Goal: Information Seeking & Learning: Learn about a topic

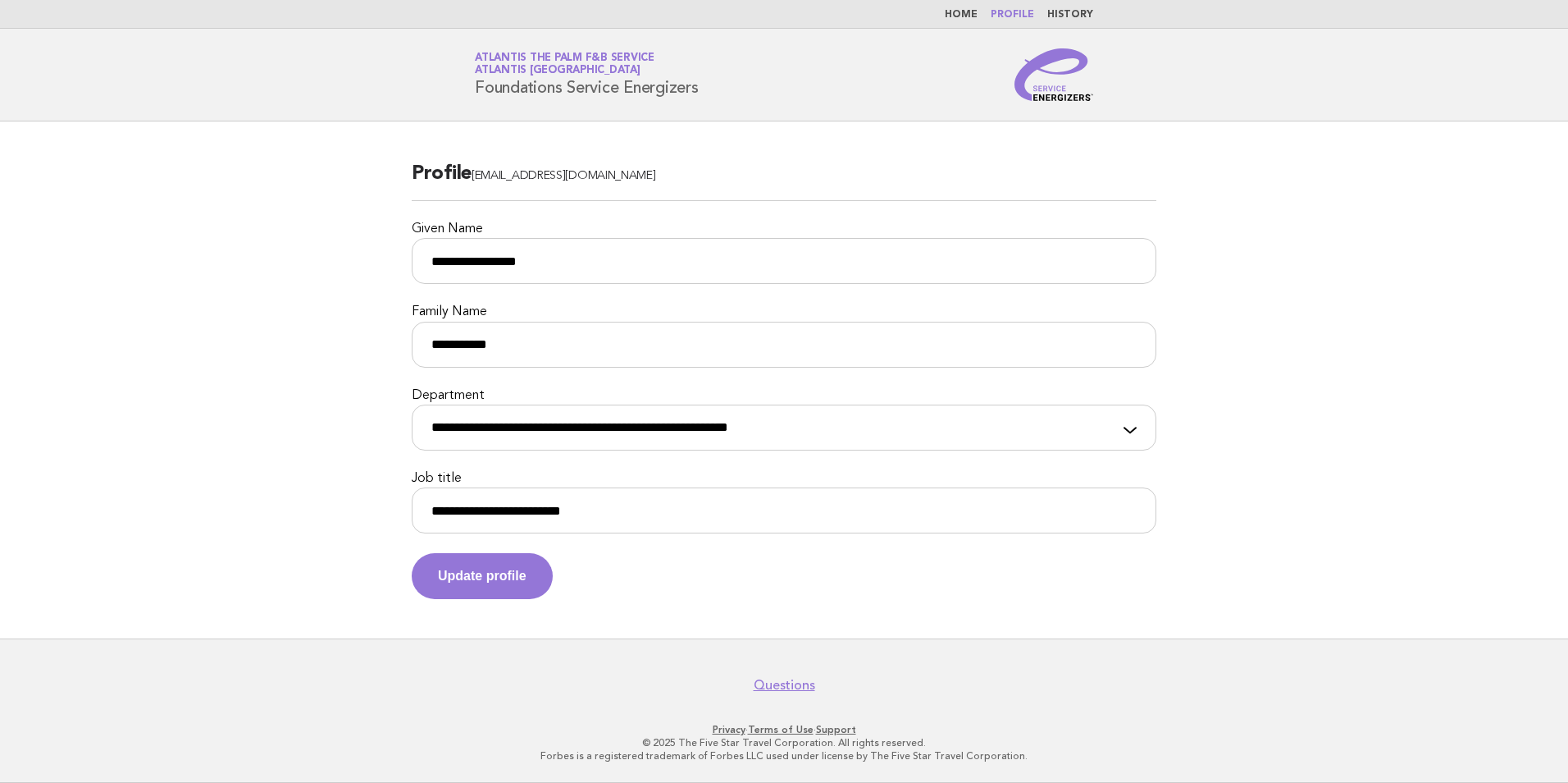
click at [542, 62] on link "Atlantis the Palm F&B Service Atlantis Dubai" at bounding box center [565, 64] width 180 height 23
click at [963, 12] on link "Home" at bounding box center [960, 15] width 33 height 10
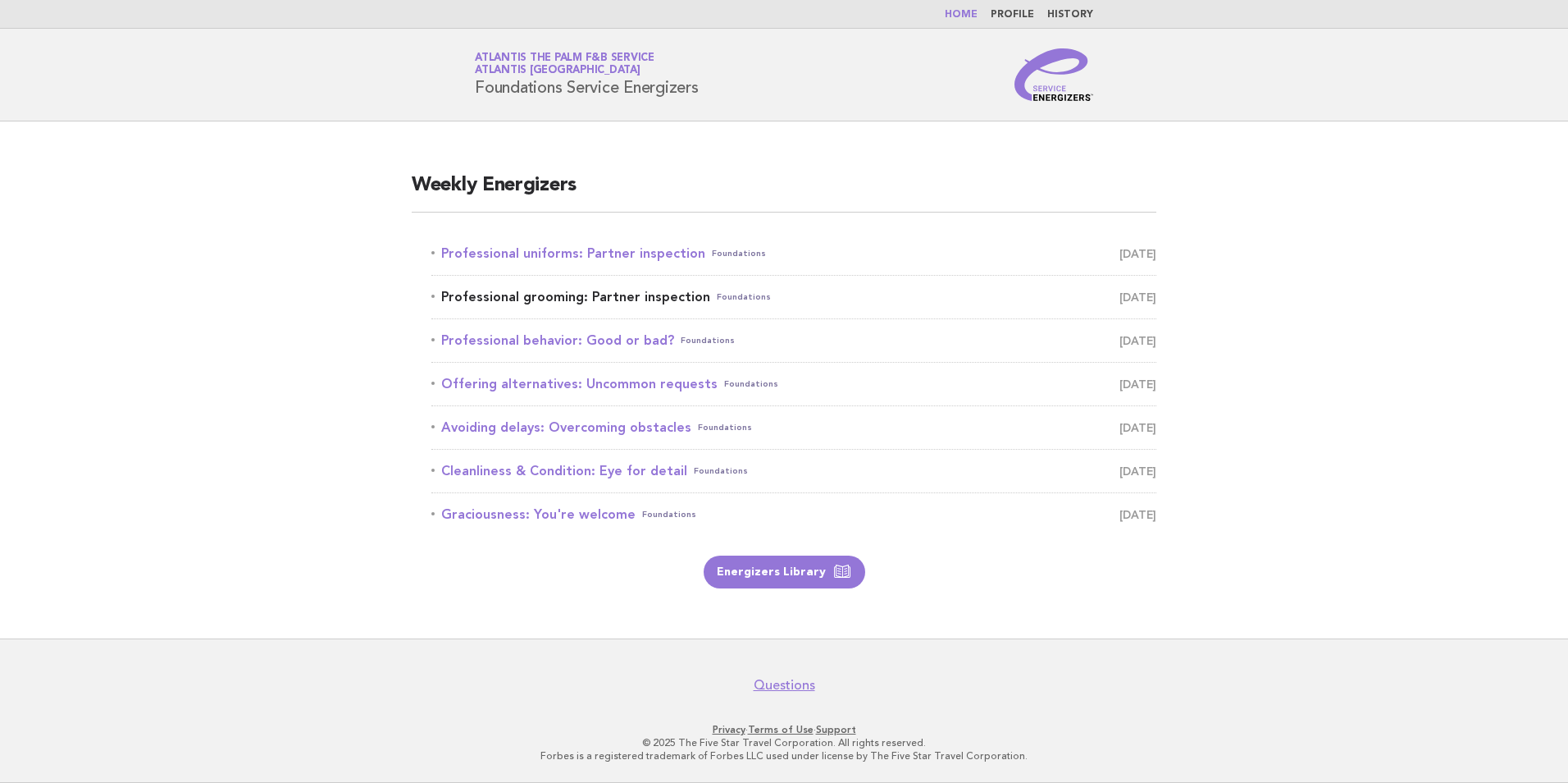
click at [507, 290] on link "Professional grooming: Partner inspection Foundations [DATE]" at bounding box center [793, 296] width 725 height 23
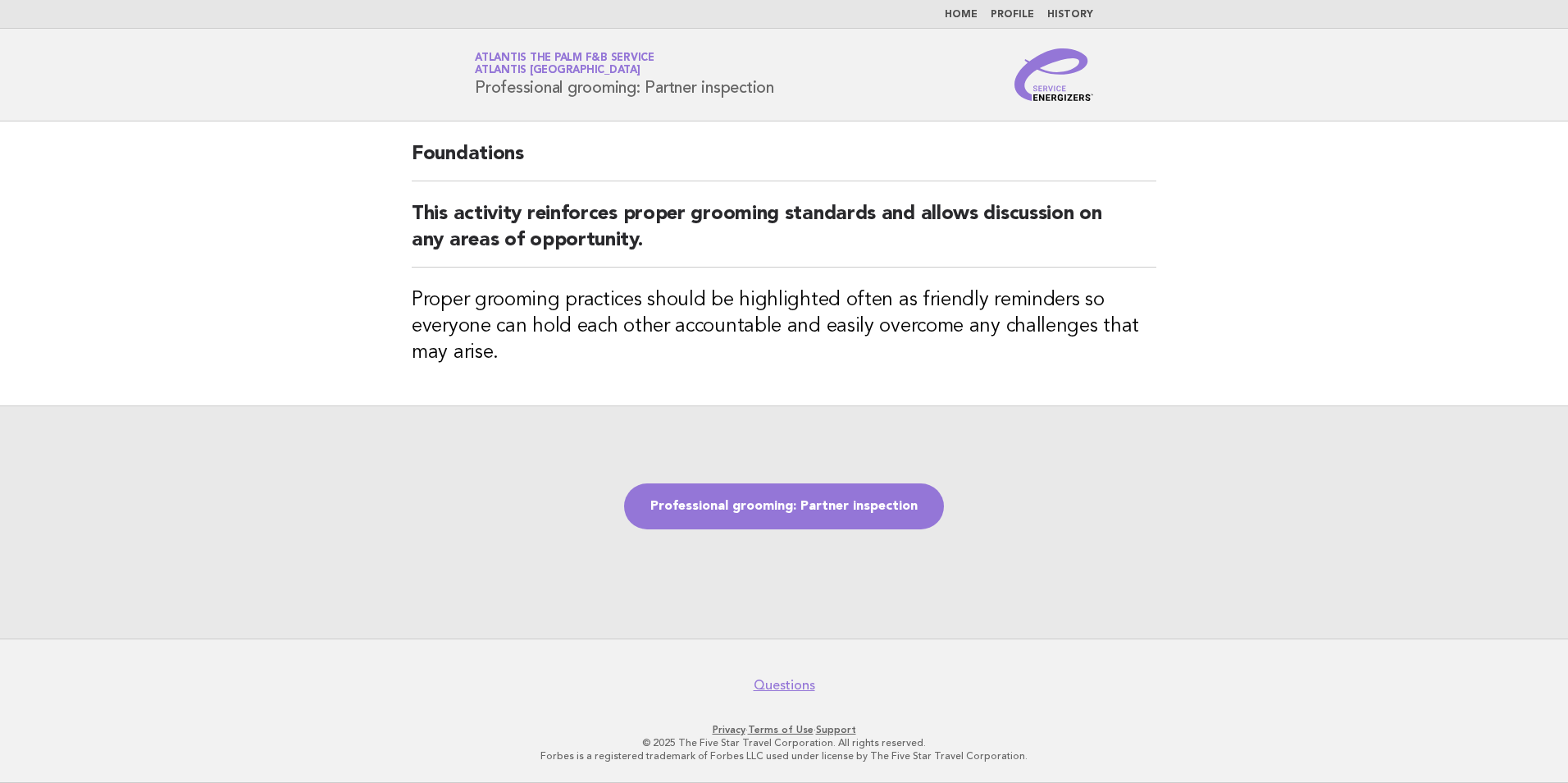
drag, startPoint x: 162, startPoint y: 61, endPoint x: 222, endPoint y: 3, distance: 83.5
click at [162, 61] on header "Service Energizers Atlantis the Palm F&B Service Atlantis Dubai Professional gr…" at bounding box center [784, 75] width 1568 height 93
click at [799, 515] on link "Professional grooming: Partner inspection" at bounding box center [784, 506] width 320 height 46
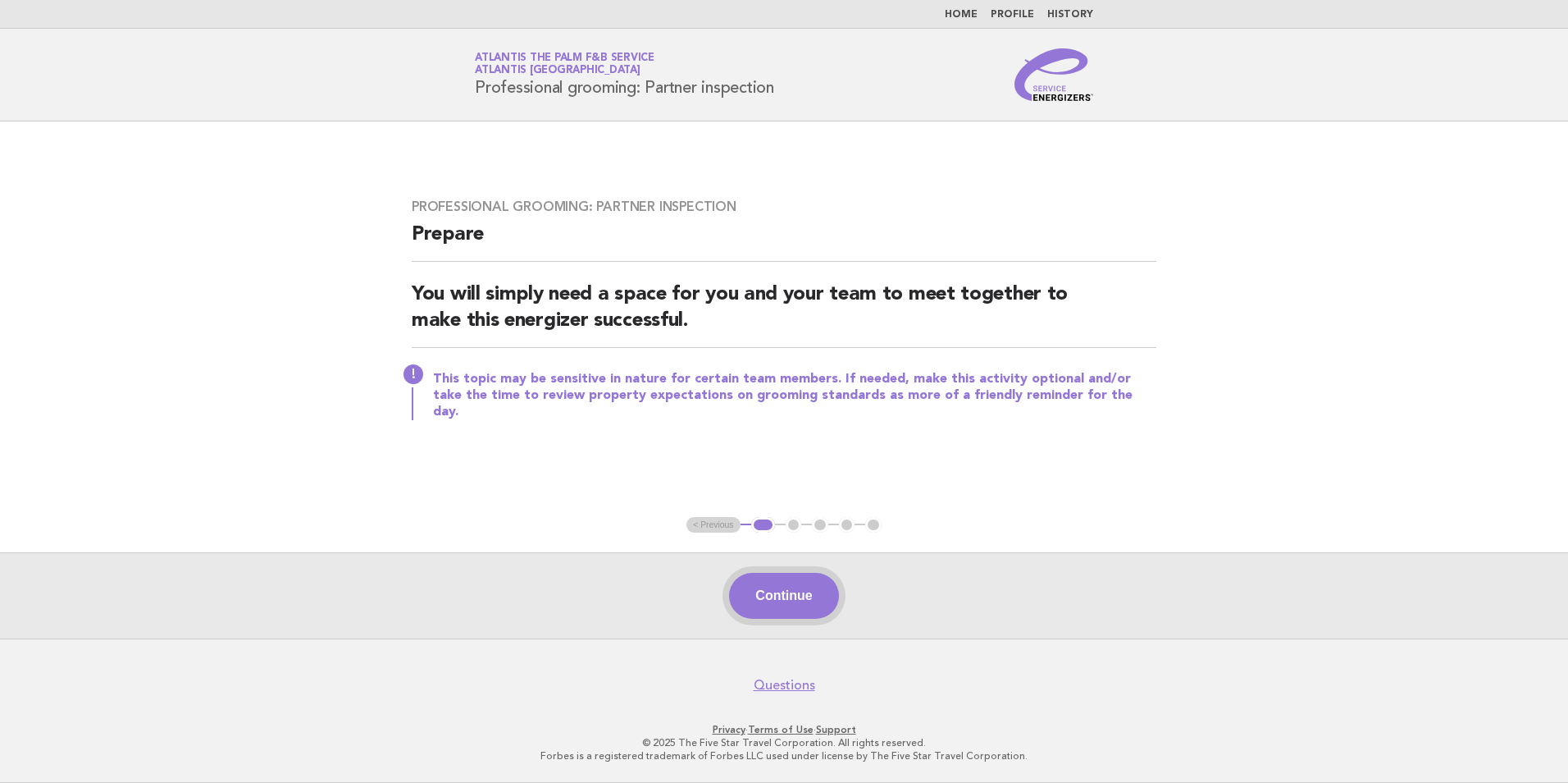
click at [809, 596] on button "Continue" at bounding box center [784, 596] width 109 height 46
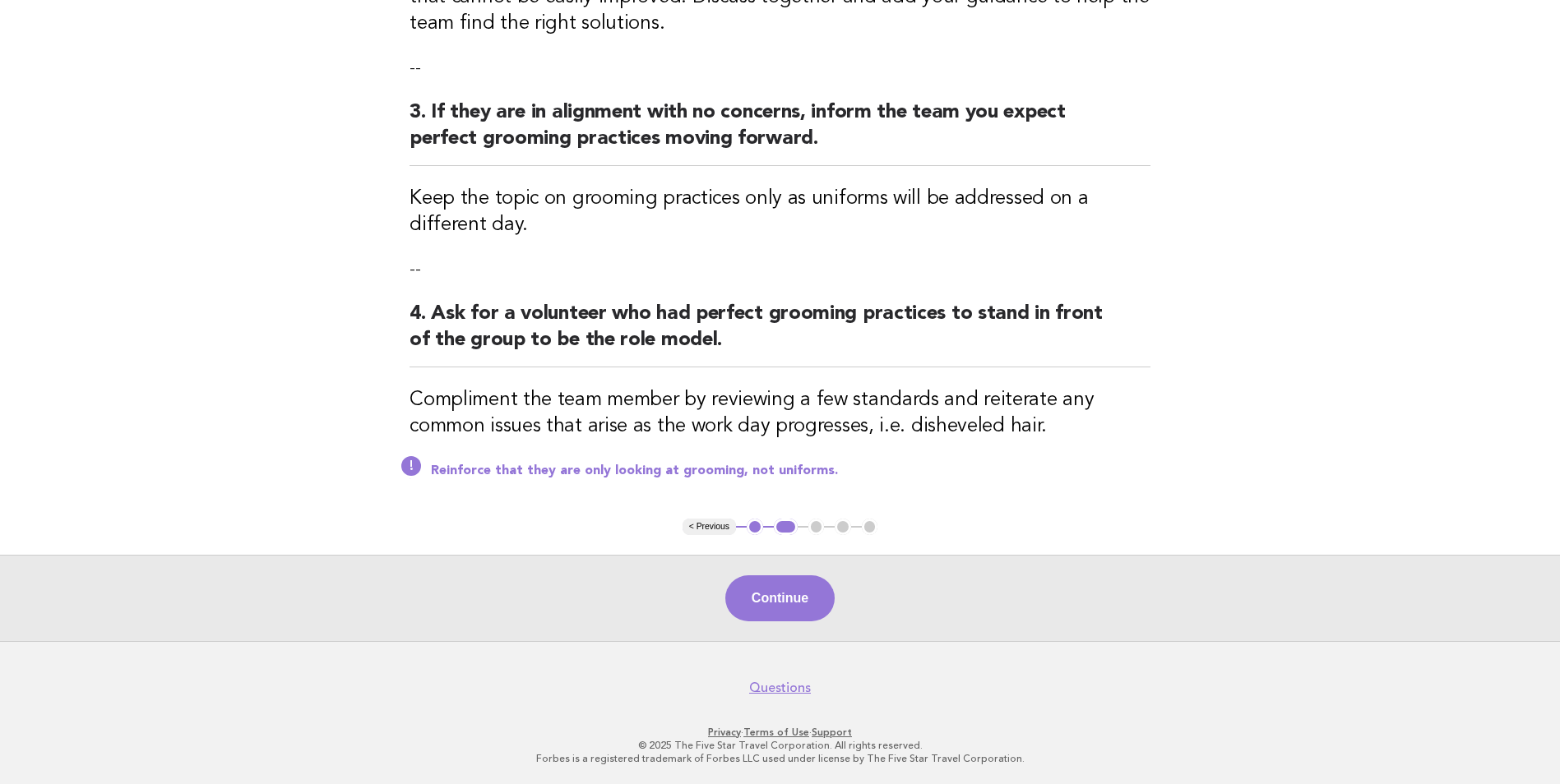
scroll to position [555, 0]
click at [787, 605] on button "Continue" at bounding box center [780, 598] width 110 height 46
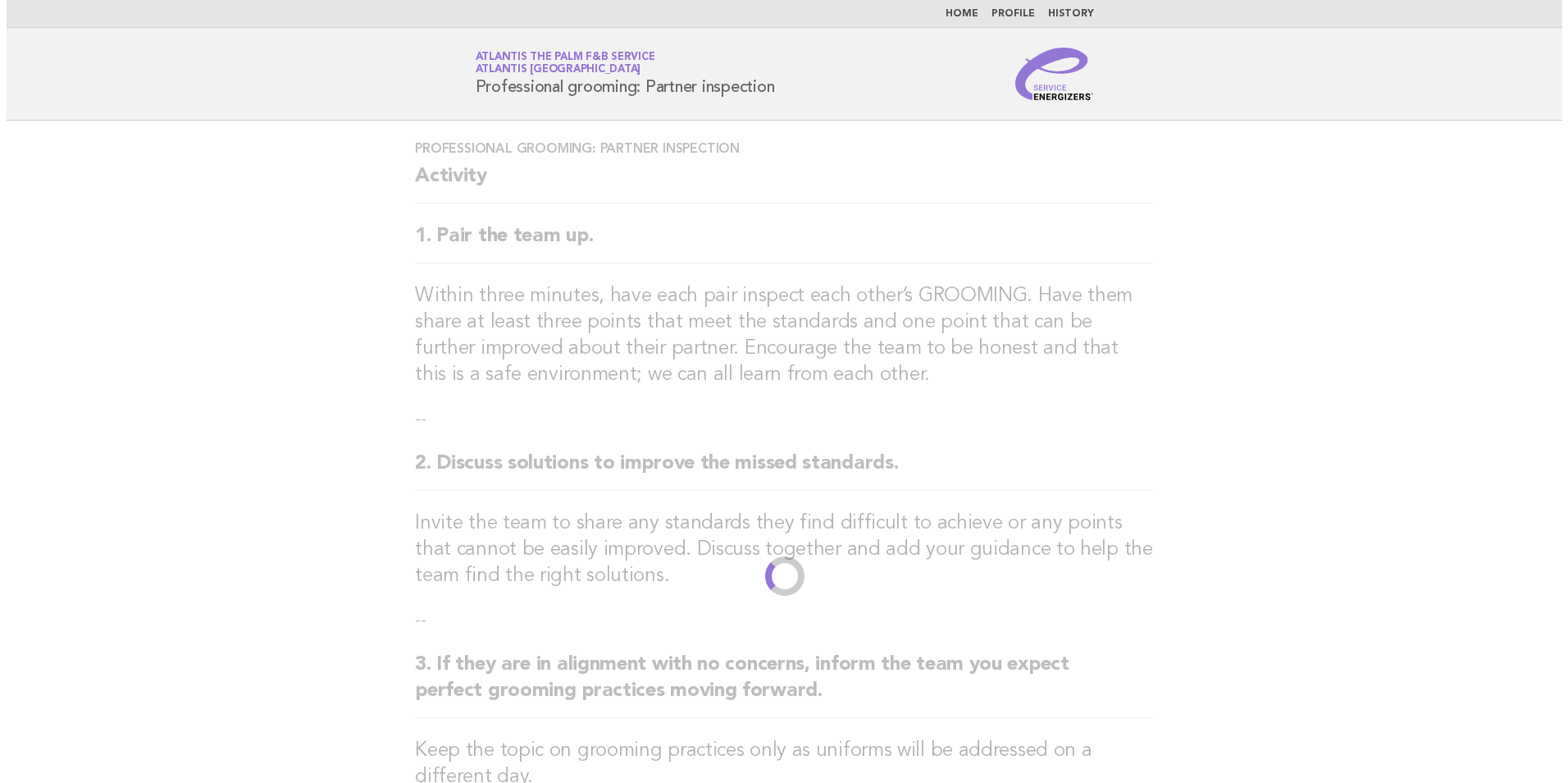
scroll to position [0, 0]
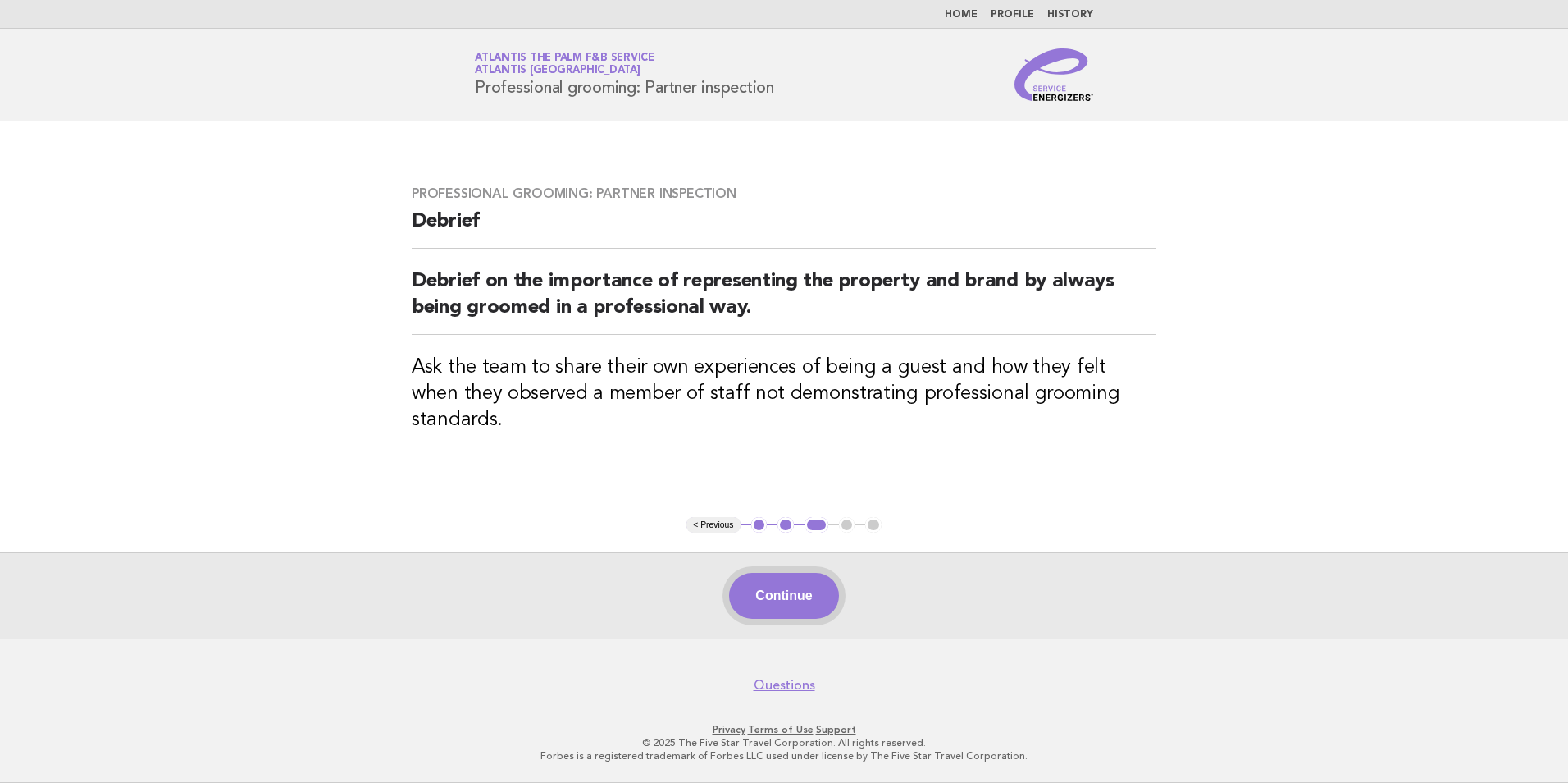
click at [816, 587] on button "Continue" at bounding box center [784, 596] width 109 height 46
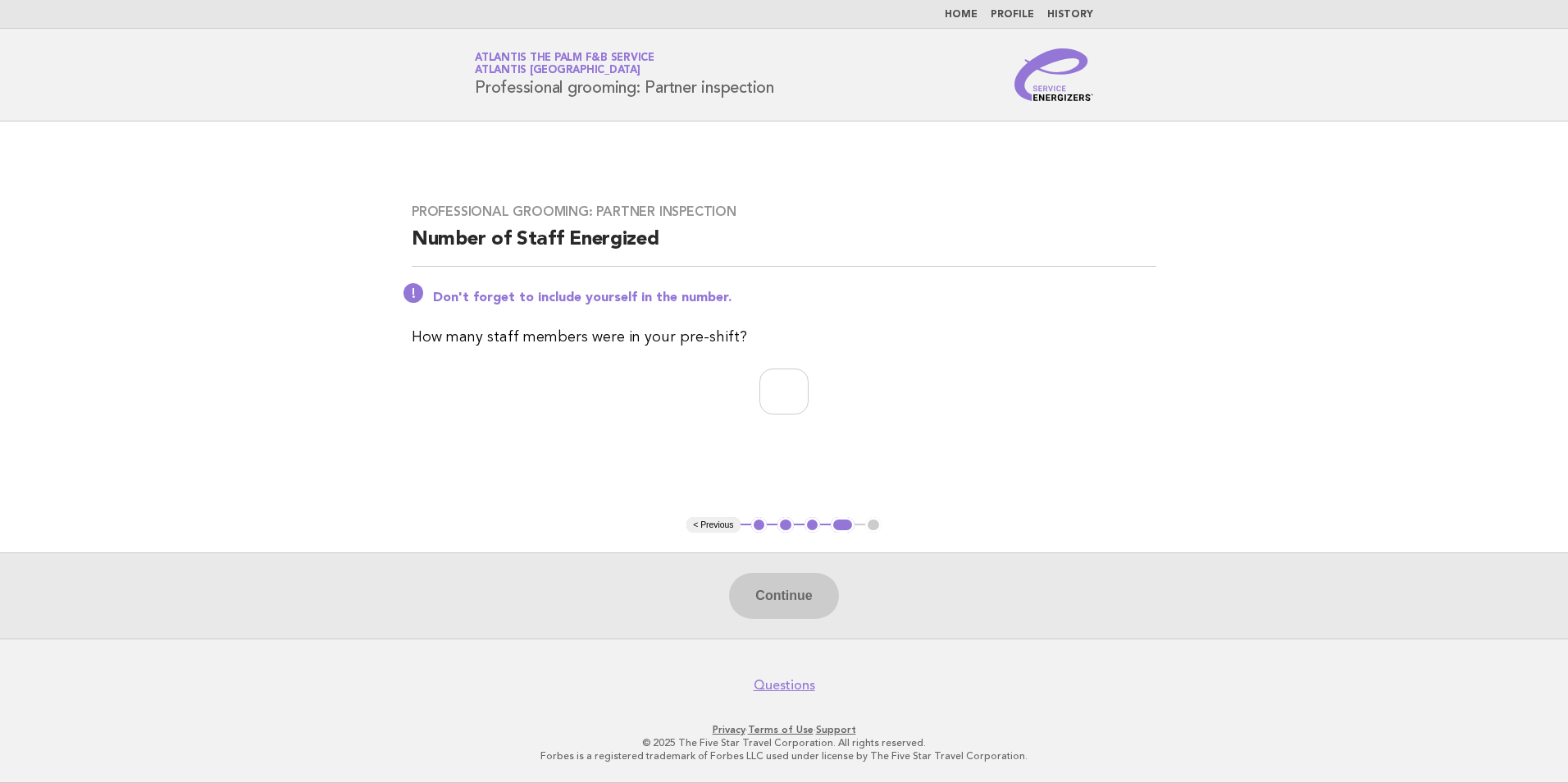
click at [963, 17] on link "Home" at bounding box center [960, 15] width 33 height 10
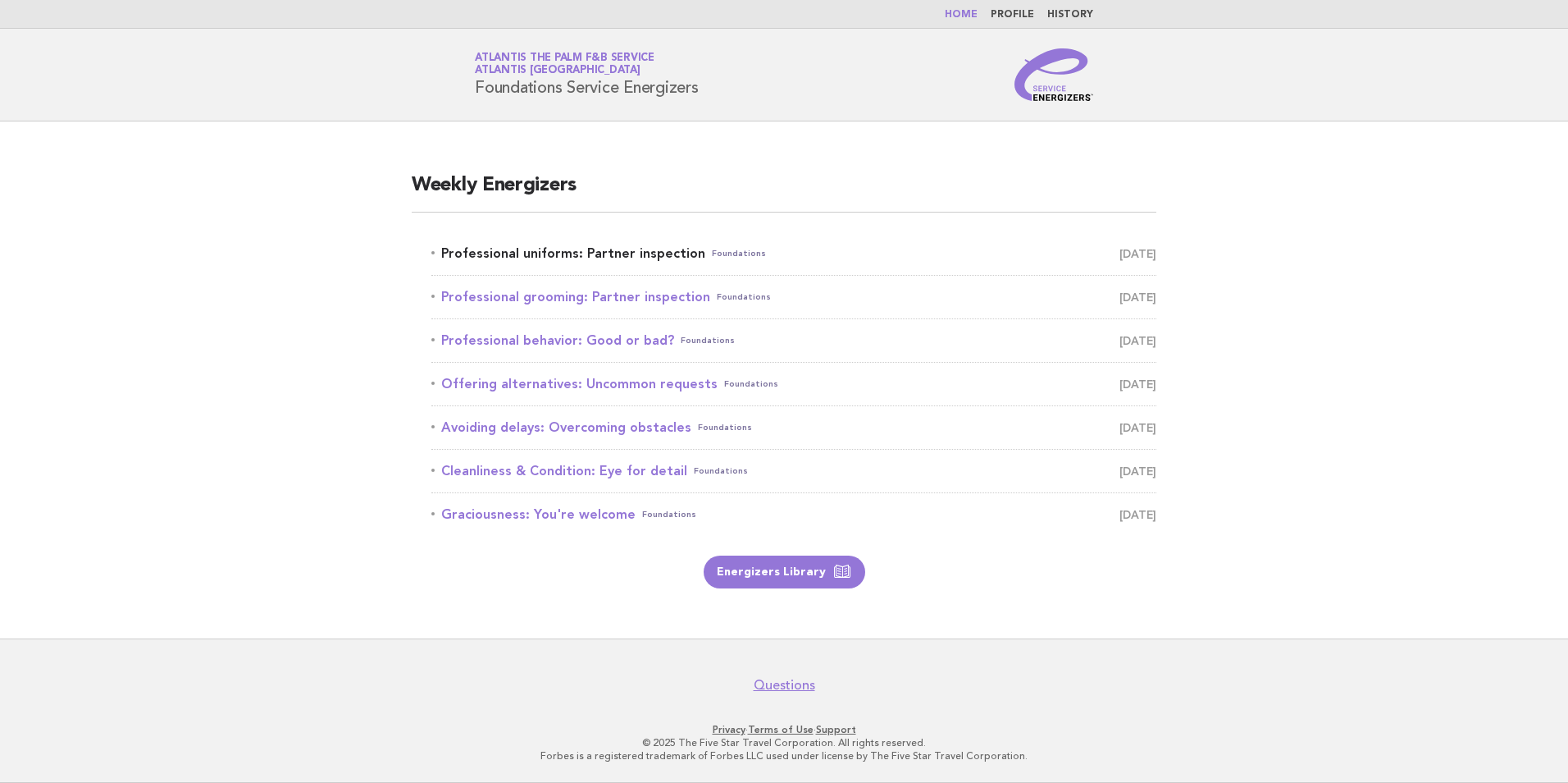
click at [633, 247] on link "Professional uniforms: Partner inspection Foundations [DATE]" at bounding box center [793, 253] width 725 height 23
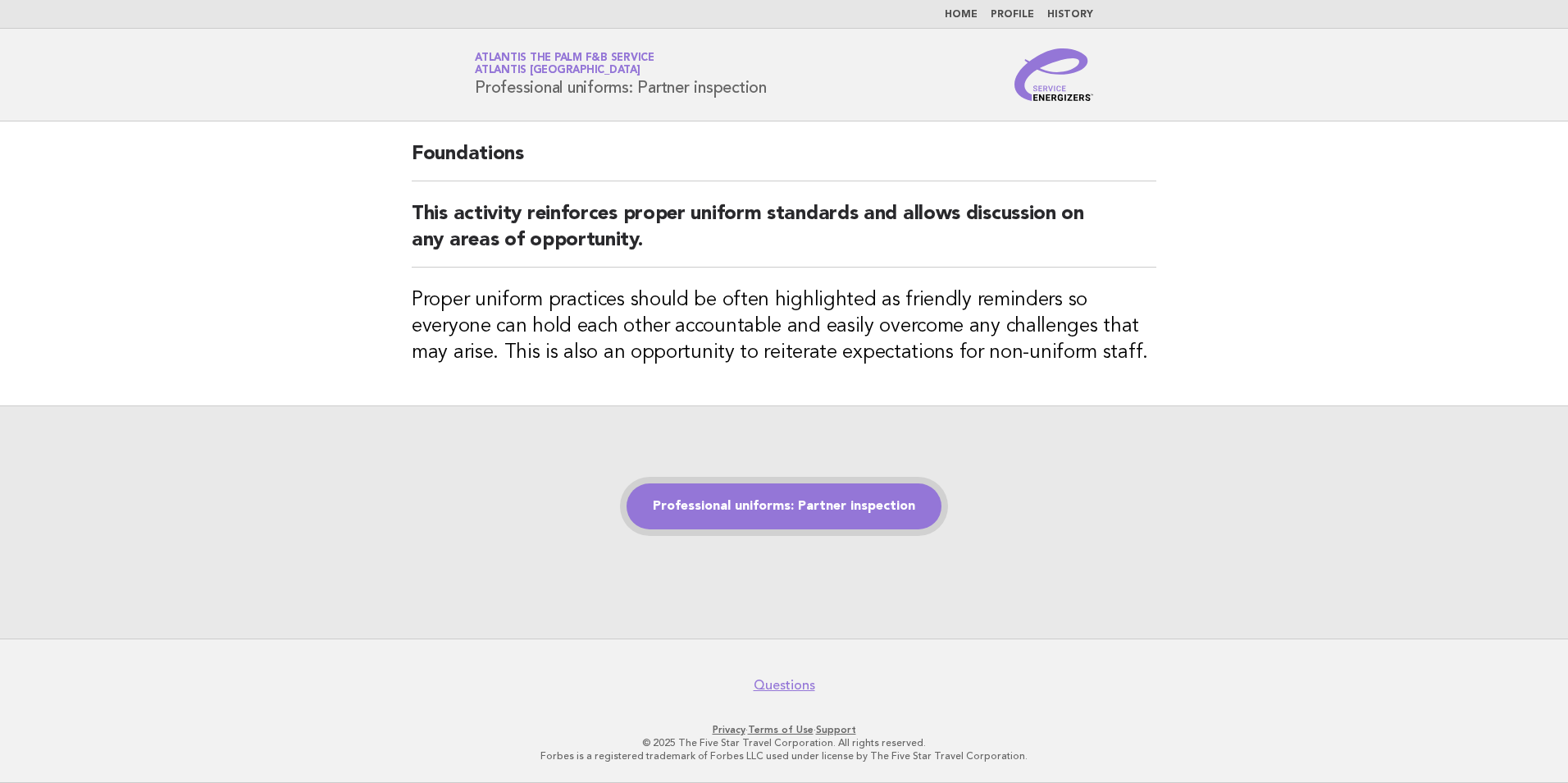
click at [770, 511] on link "Professional uniforms: Partner inspection" at bounding box center [784, 506] width 315 height 46
